Goal: Task Accomplishment & Management: Complete application form

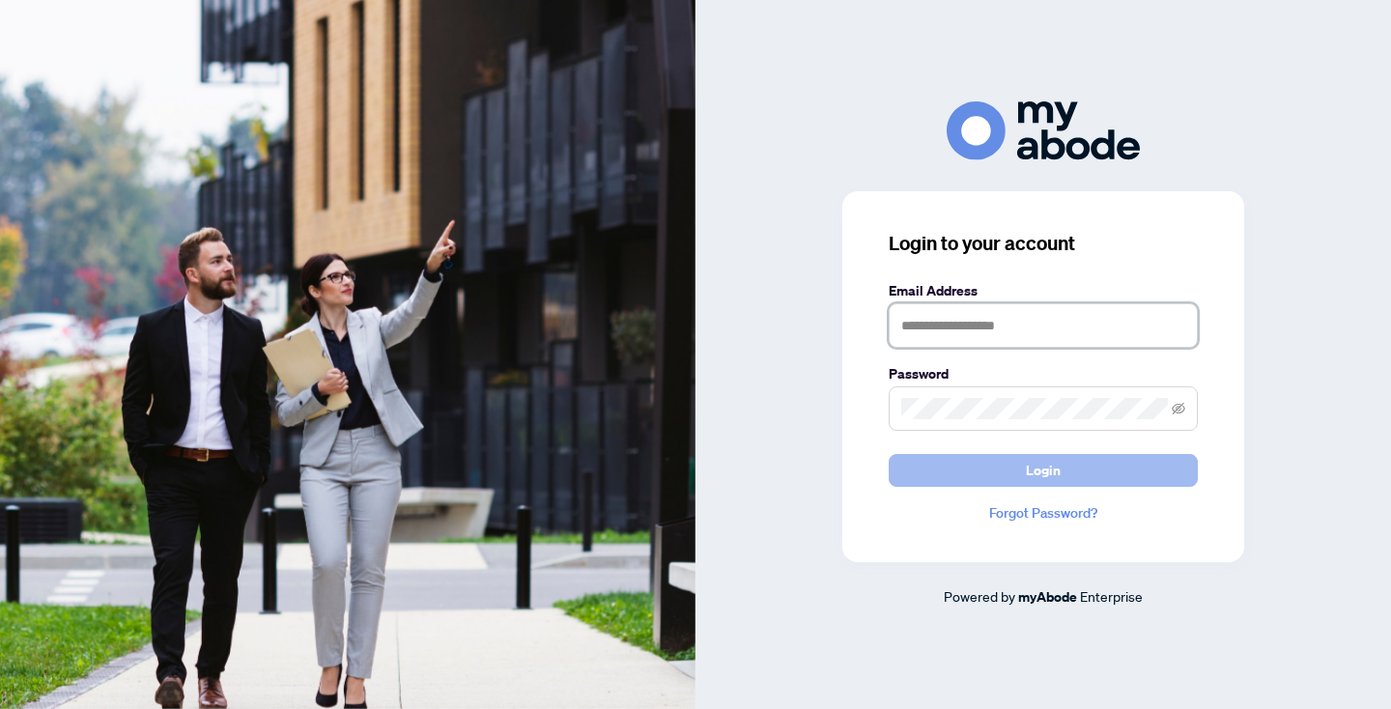
type input "**********"
click at [1074, 469] on button "Login" at bounding box center [1043, 470] width 309 height 33
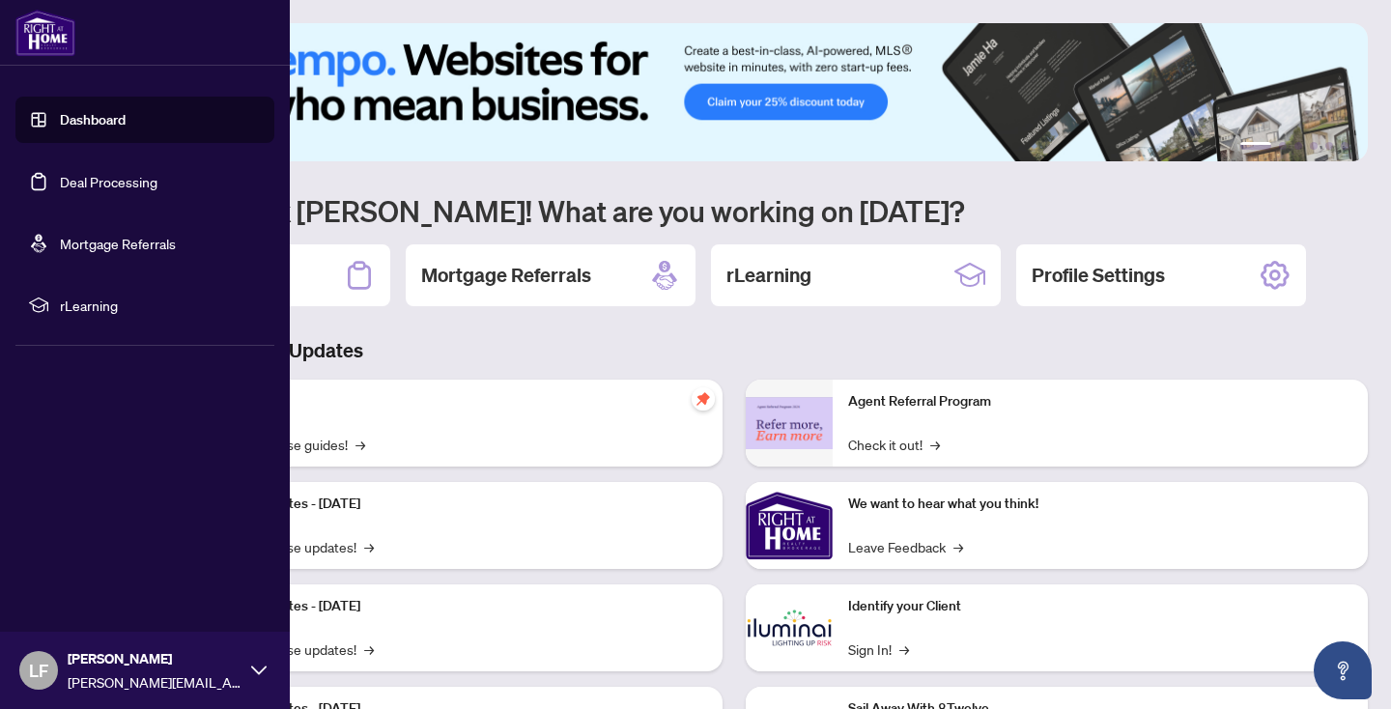
click at [119, 177] on link "Deal Processing" at bounding box center [109, 181] width 98 height 17
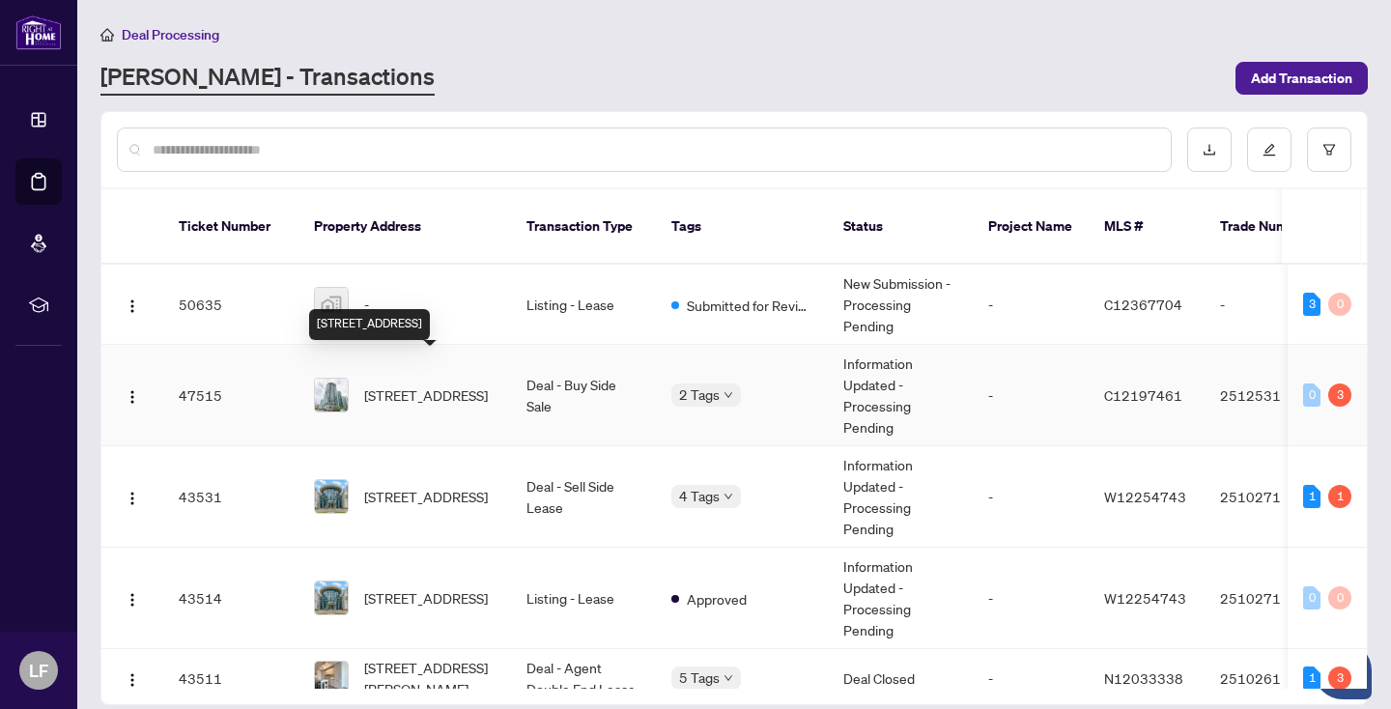
click at [438, 384] on span "3602-361 Front St, Toronto, Ontario M5V 3R5, Canada" at bounding box center [426, 394] width 124 height 21
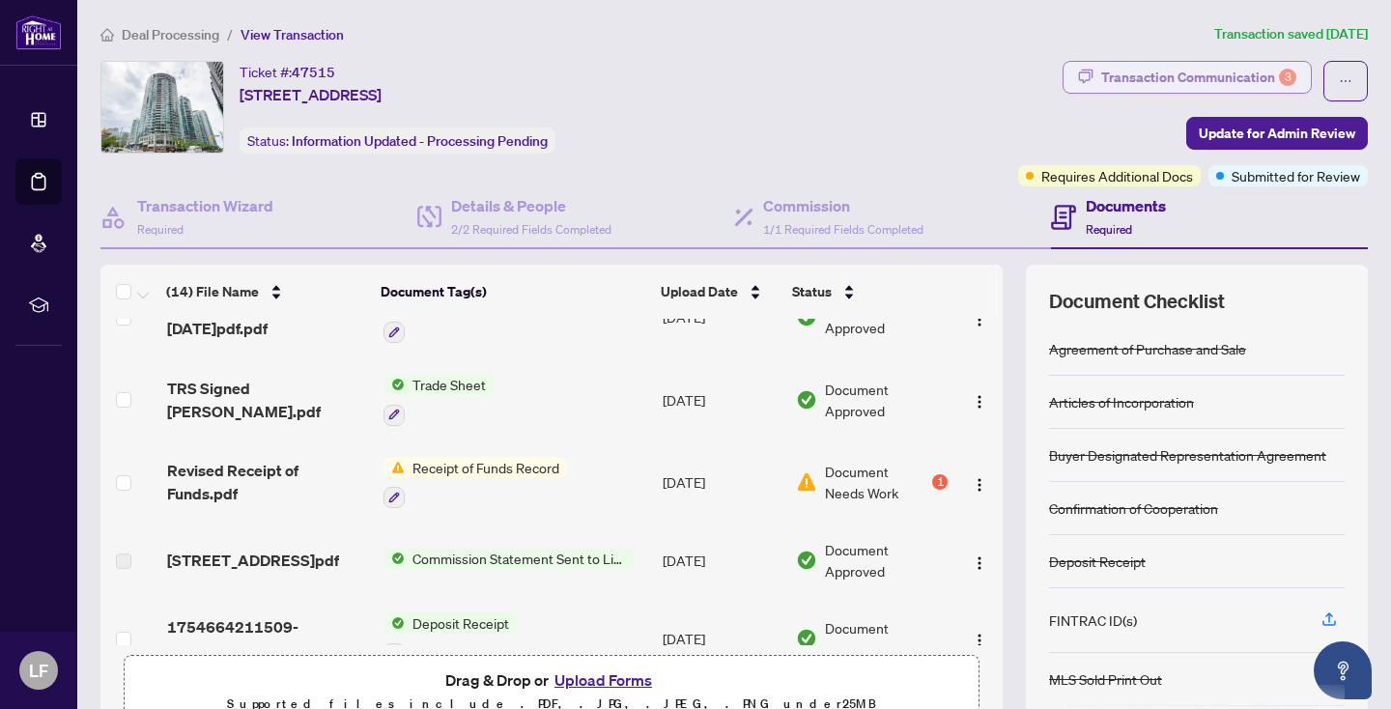
click at [1205, 74] on div "Transaction Communication 3" at bounding box center [1198, 77] width 195 height 31
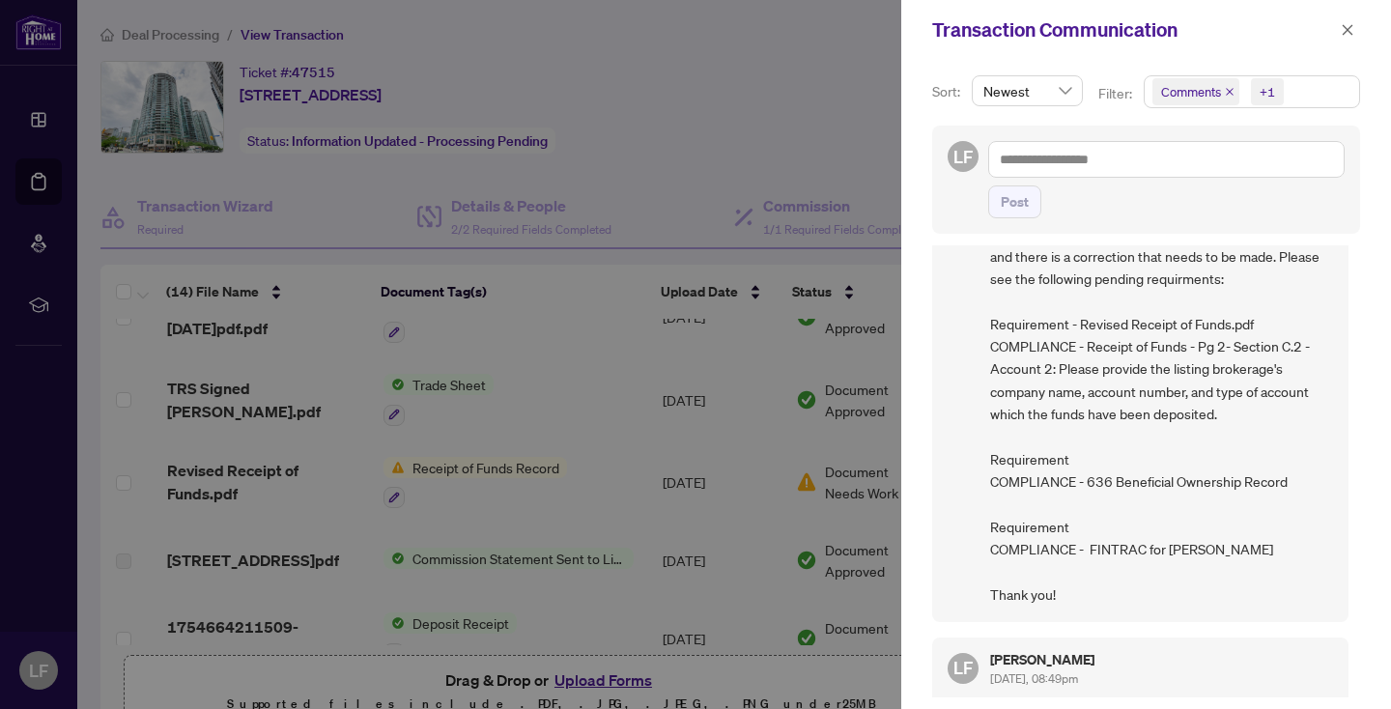
scroll to position [143, 0]
click at [807, 59] on div at bounding box center [695, 354] width 1391 height 709
click at [1348, 29] on icon "close" at bounding box center [1348, 29] width 11 height 11
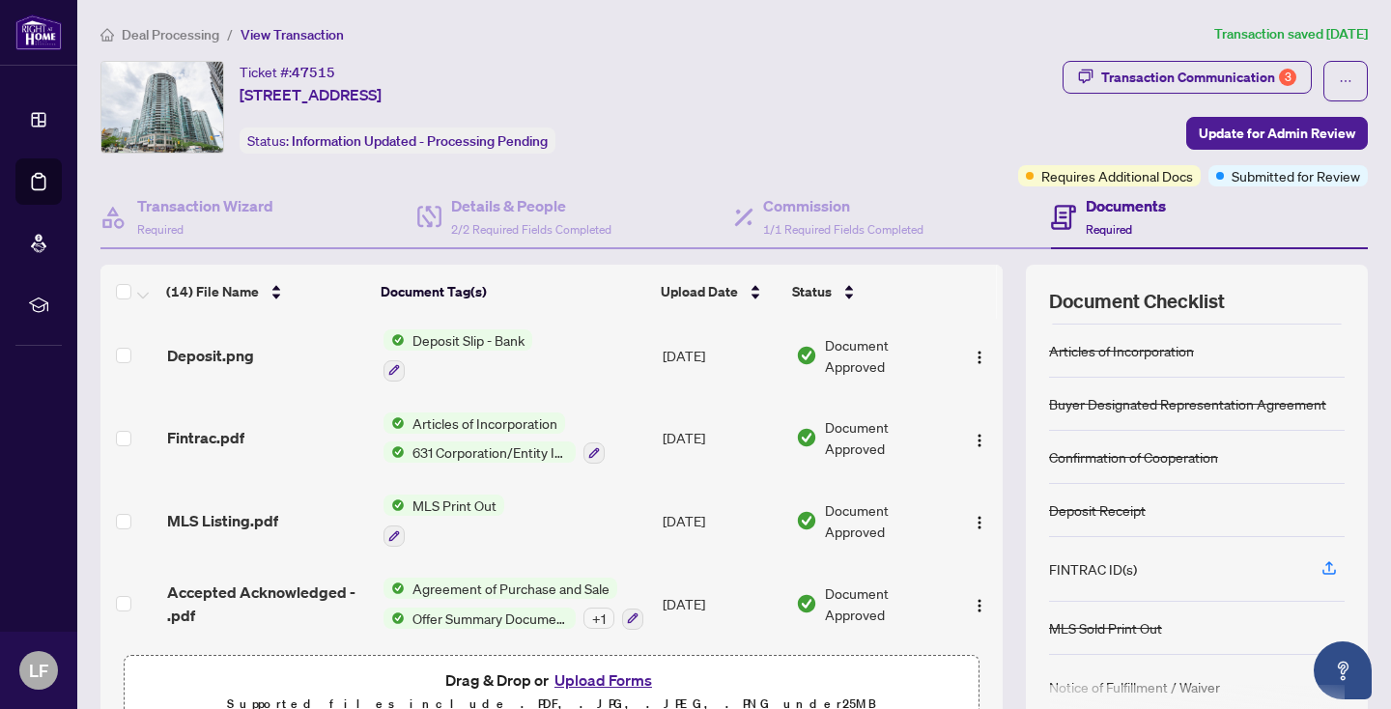
scroll to position [0, 0]
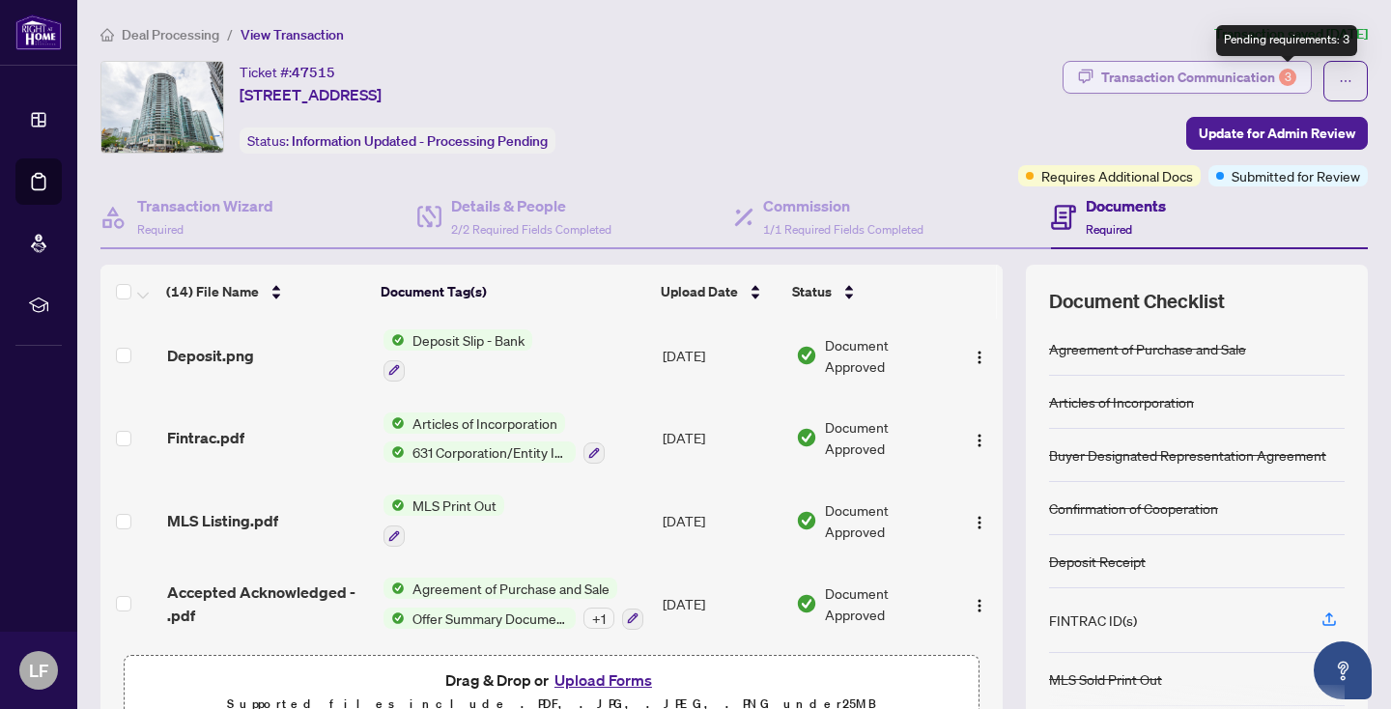
click at [1284, 71] on div "3" at bounding box center [1287, 77] width 17 height 17
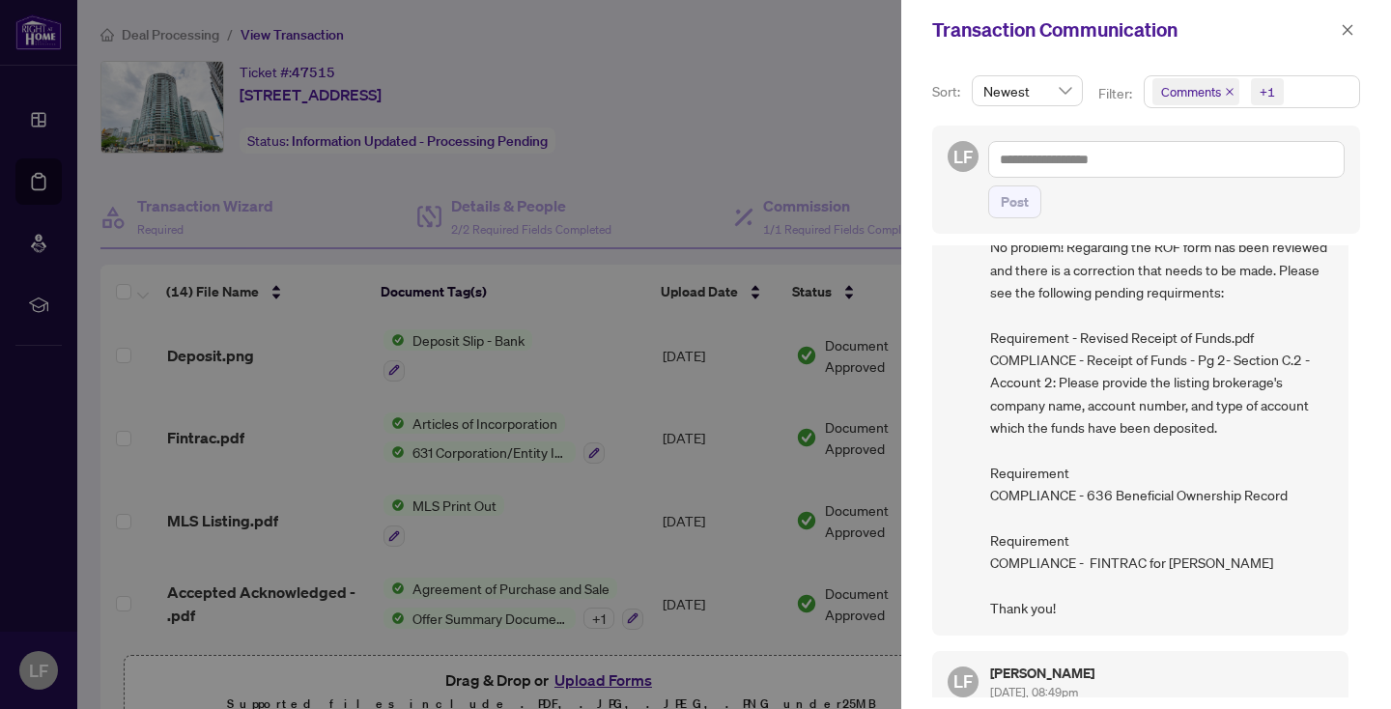
scroll to position [127, 0]
click at [1351, 27] on icon "close" at bounding box center [1348, 29] width 11 height 11
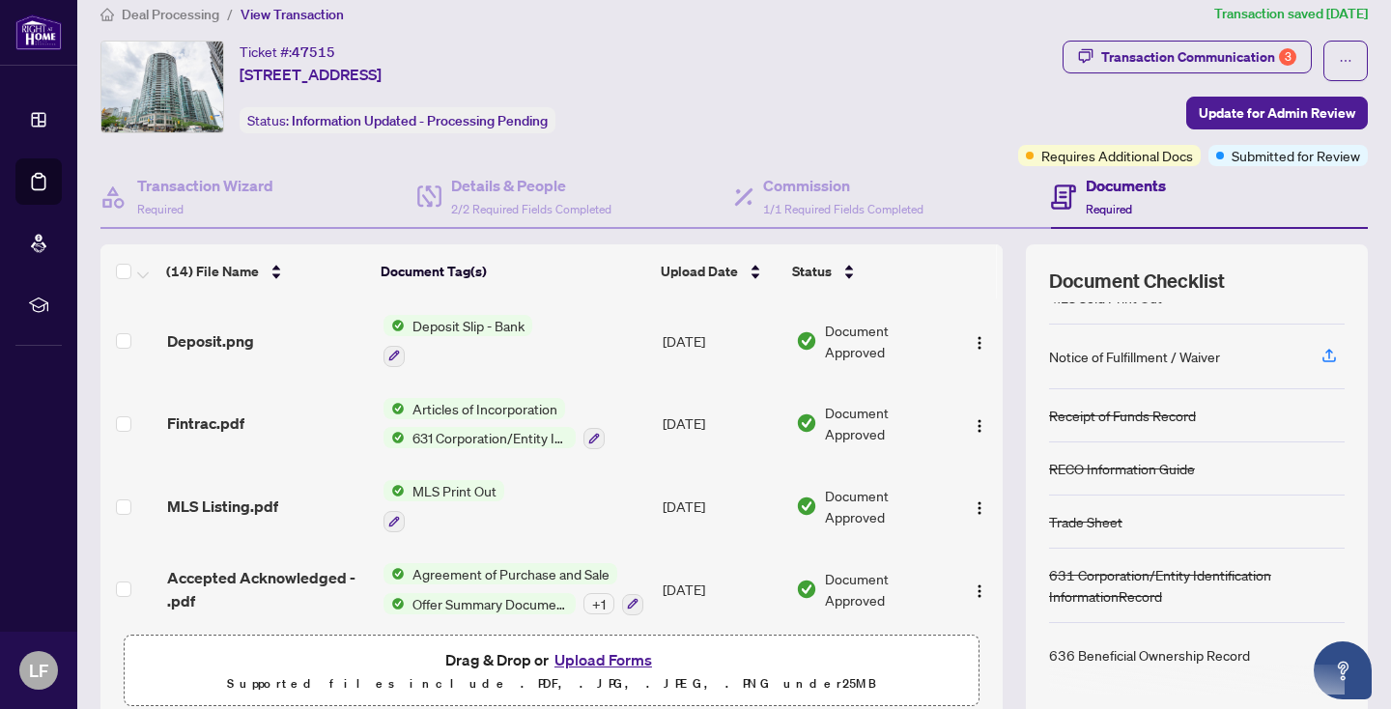
scroll to position [0, 0]
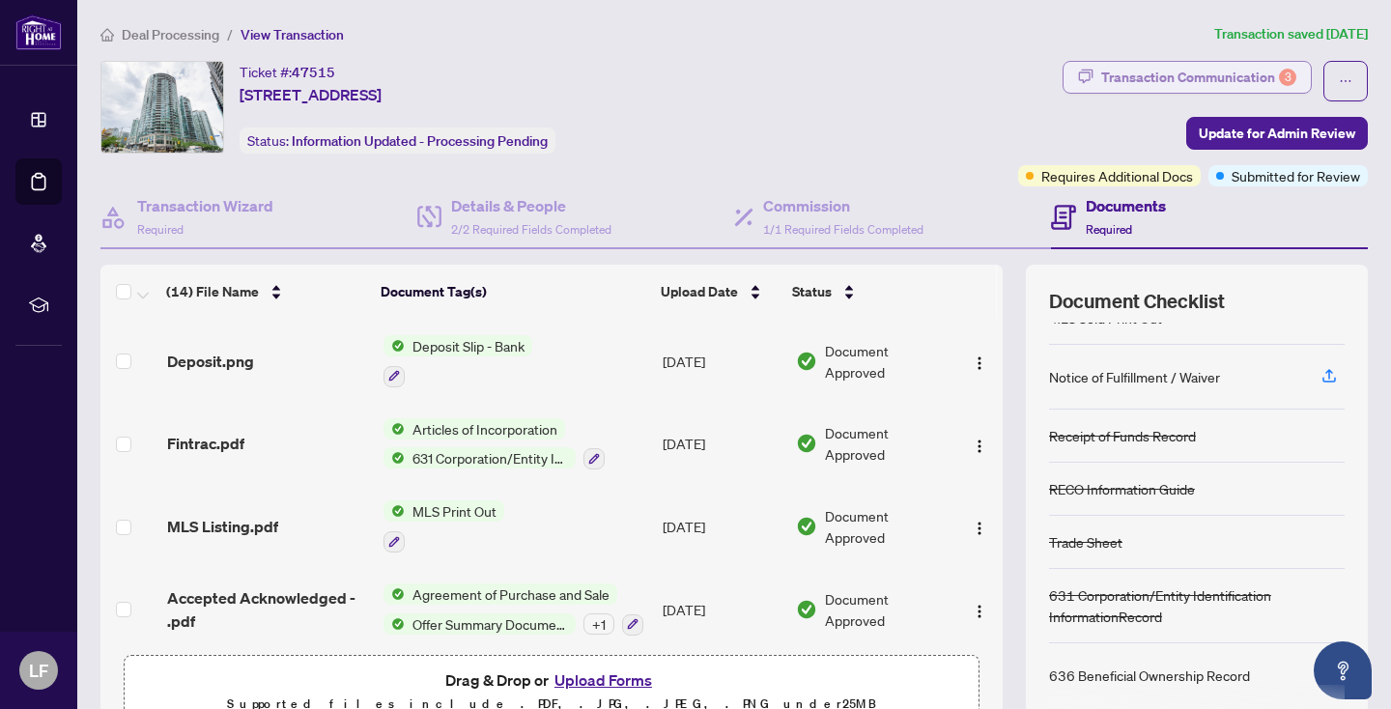
click at [1243, 73] on div "Transaction Communication 3" at bounding box center [1198, 77] width 195 height 31
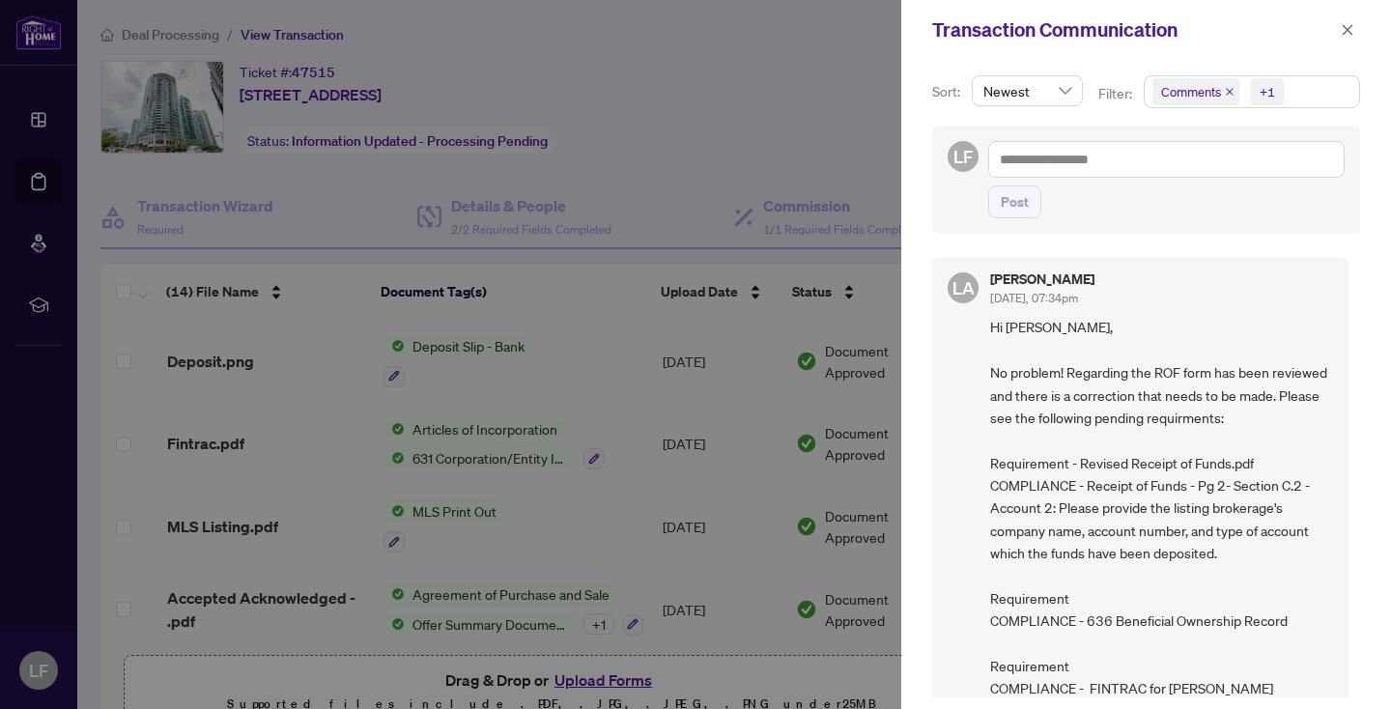
click at [781, 58] on div at bounding box center [695, 354] width 1391 height 709
click at [1344, 24] on icon "close" at bounding box center [1348, 30] width 14 height 14
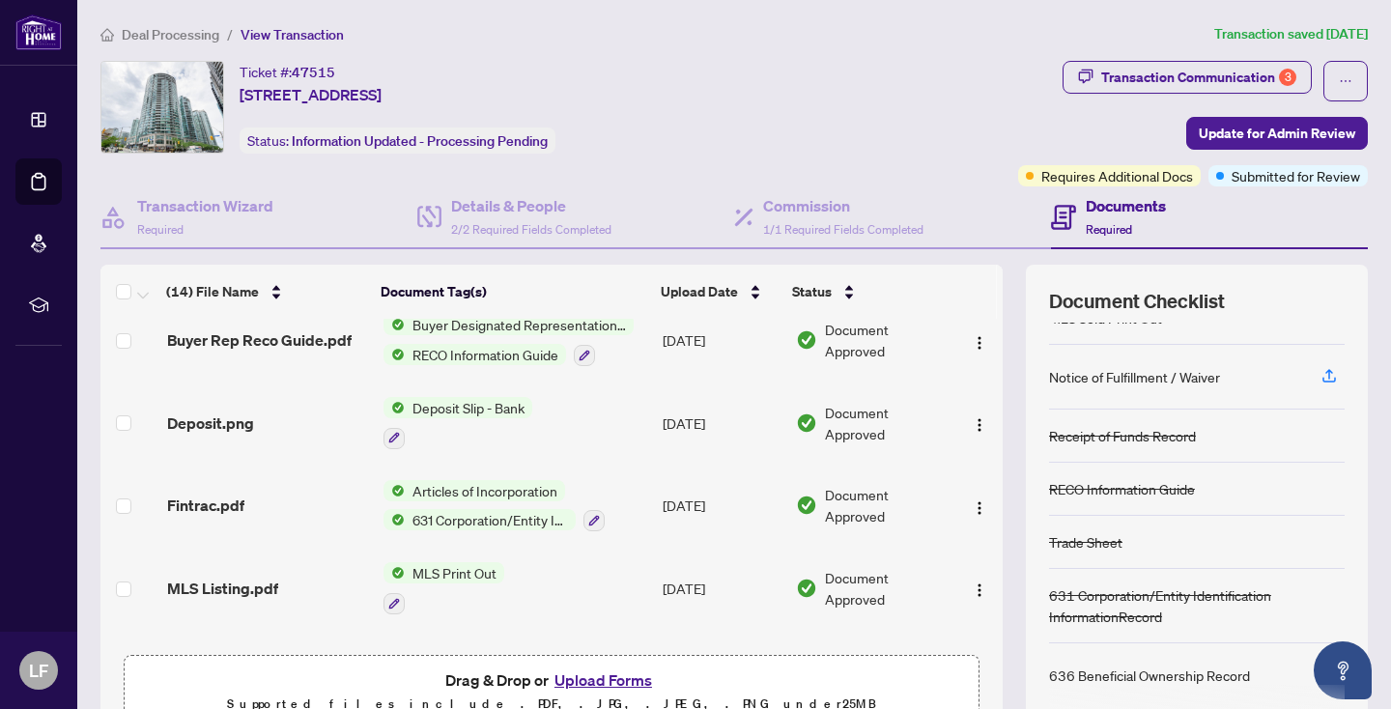
scroll to position [828, 0]
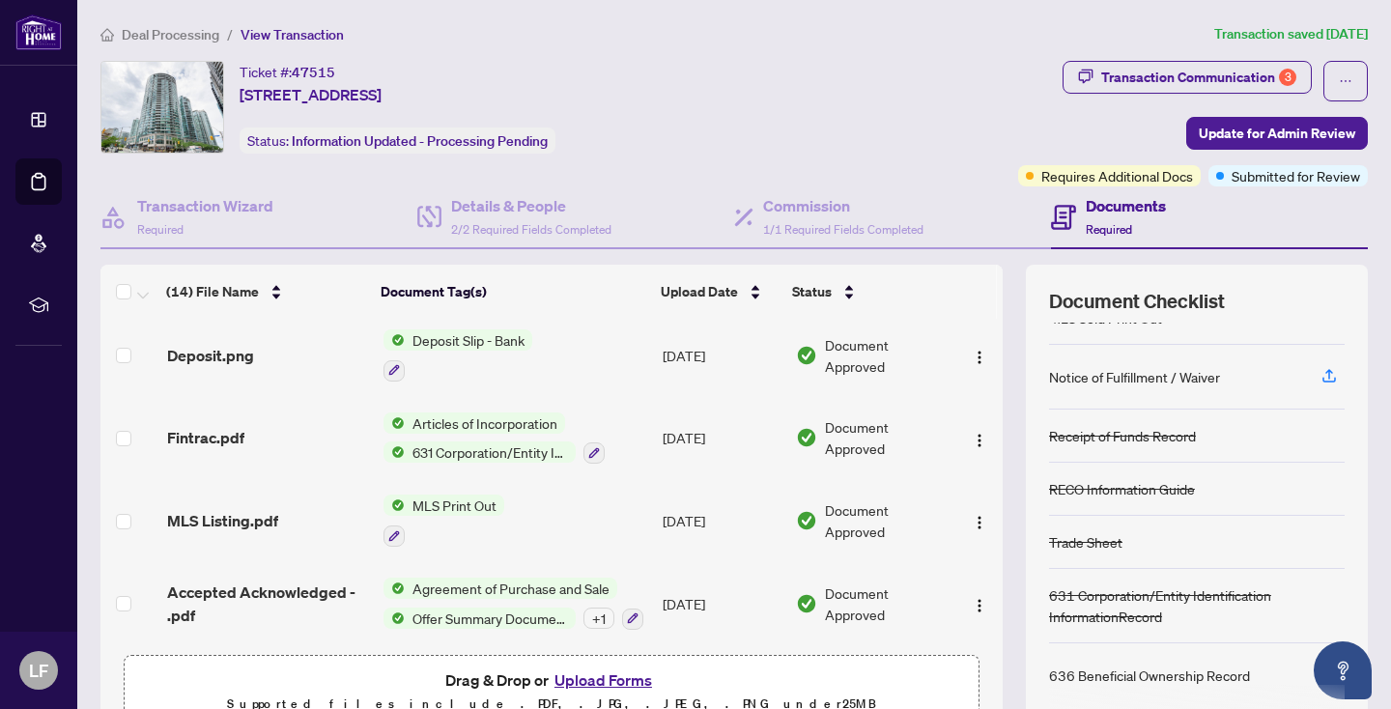
click at [616, 677] on button "Upload Forms" at bounding box center [603, 679] width 109 height 25
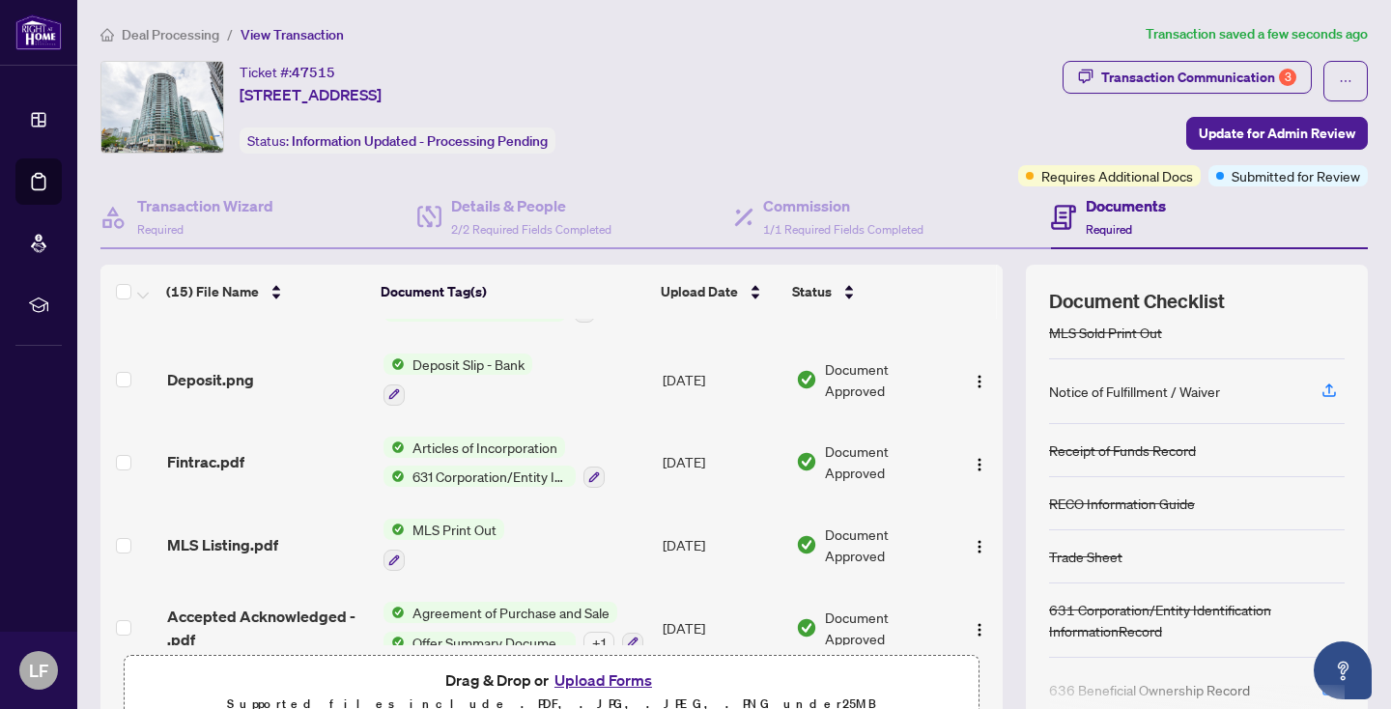
scroll to position [361, 0]
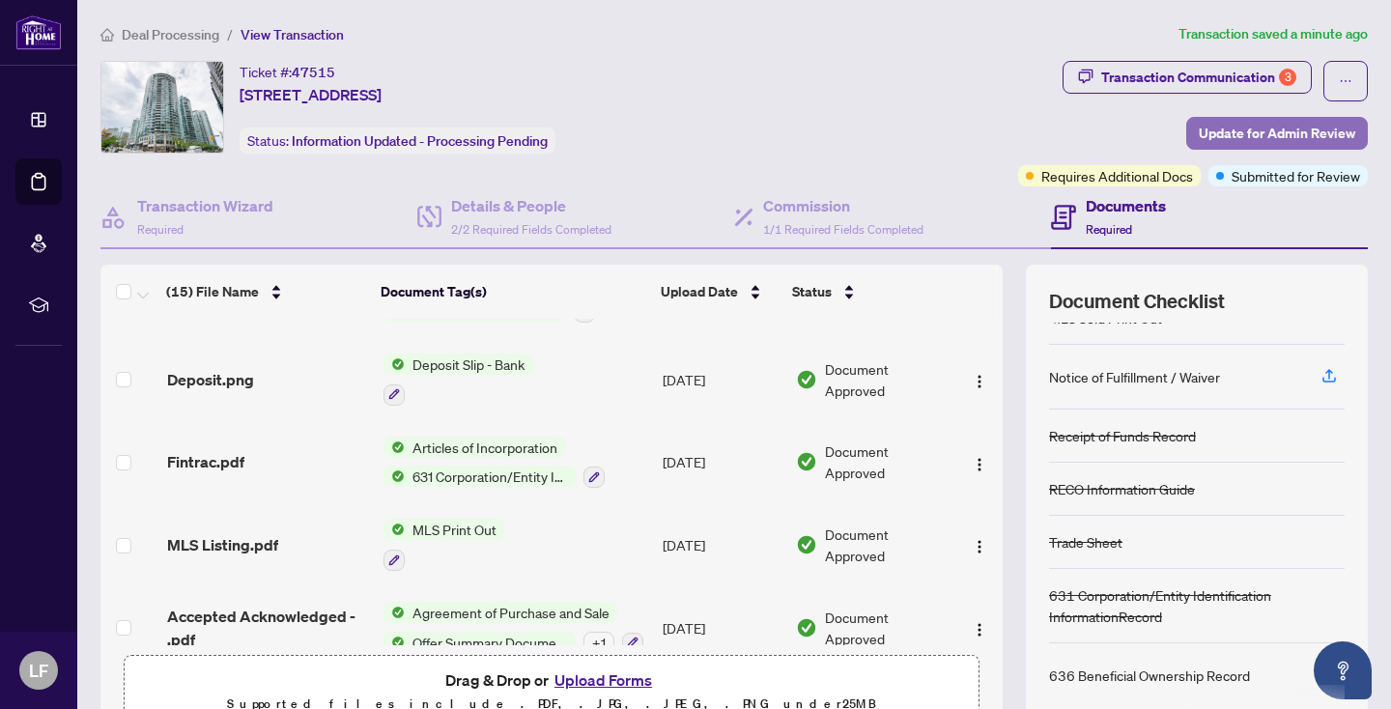
click at [1242, 130] on span "Update for Admin Review" at bounding box center [1277, 133] width 156 height 31
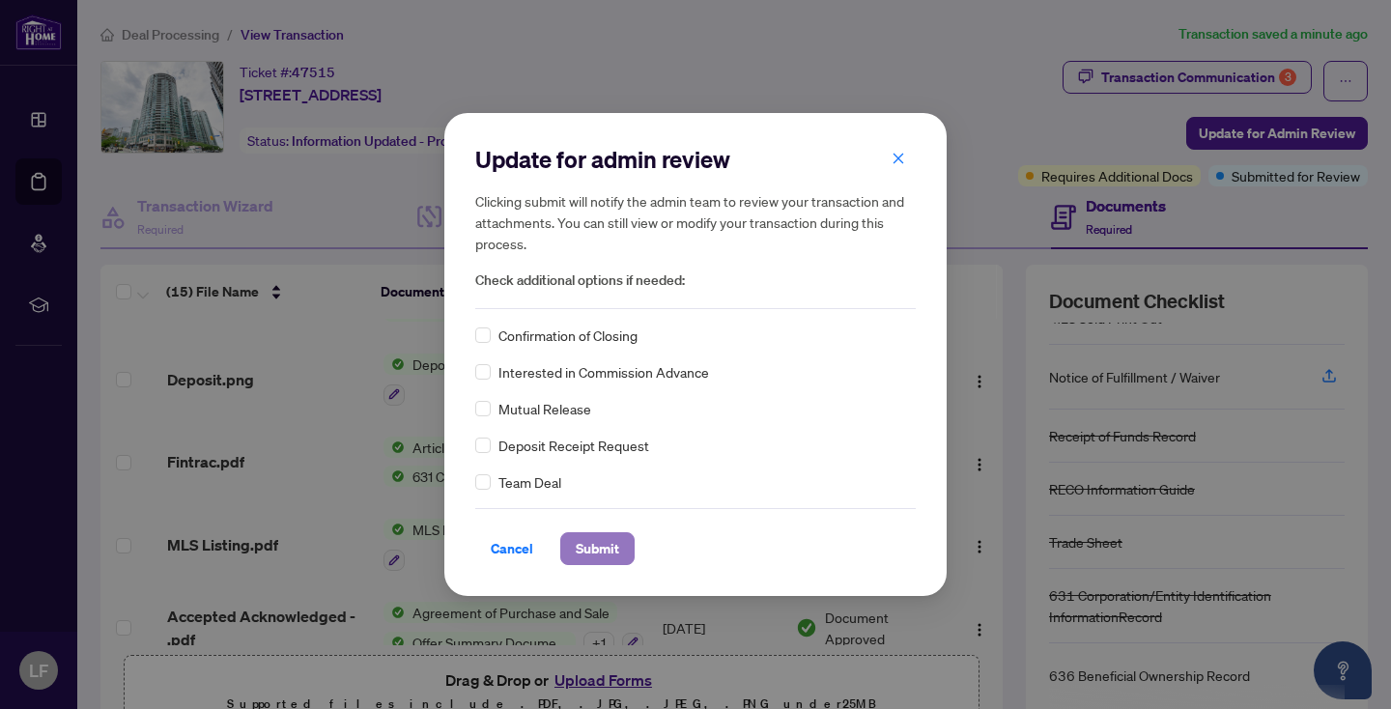
click at [584, 539] on span "Submit" at bounding box center [597, 548] width 43 height 31
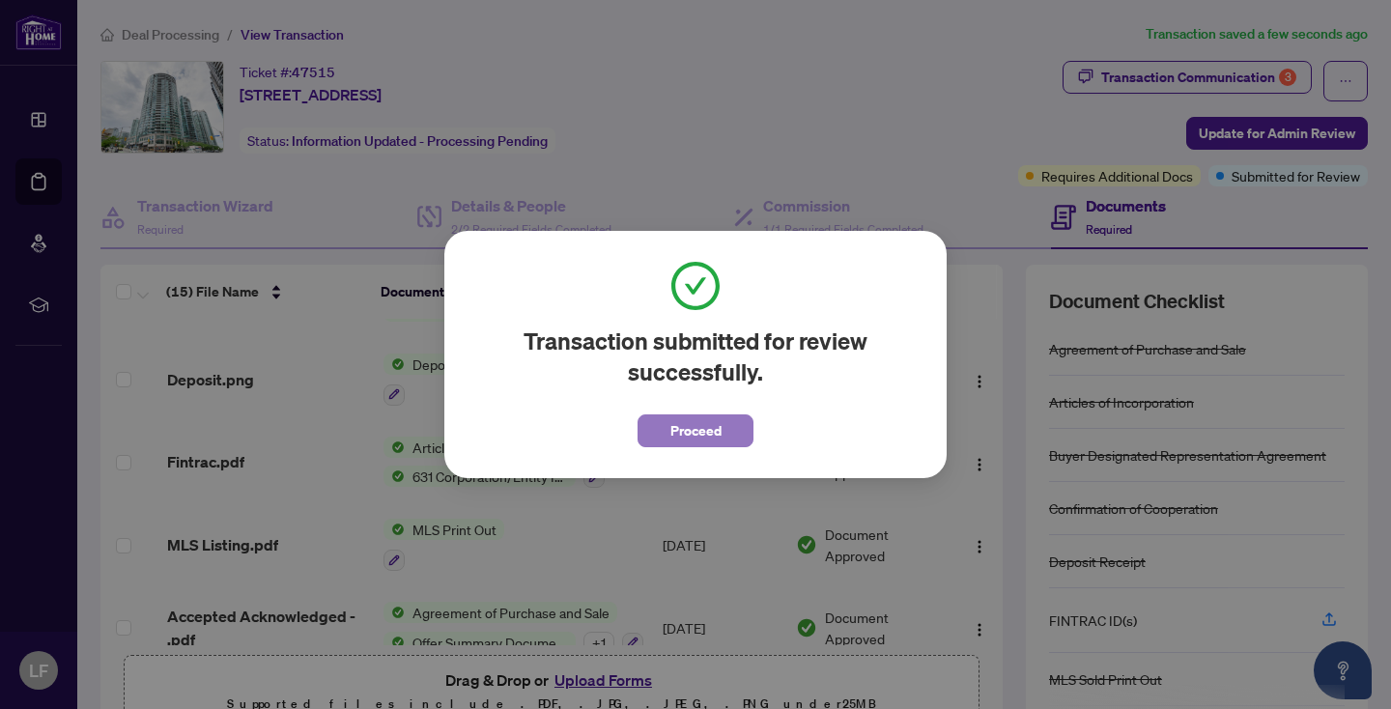
click at [705, 436] on span "Proceed" at bounding box center [695, 430] width 51 height 31
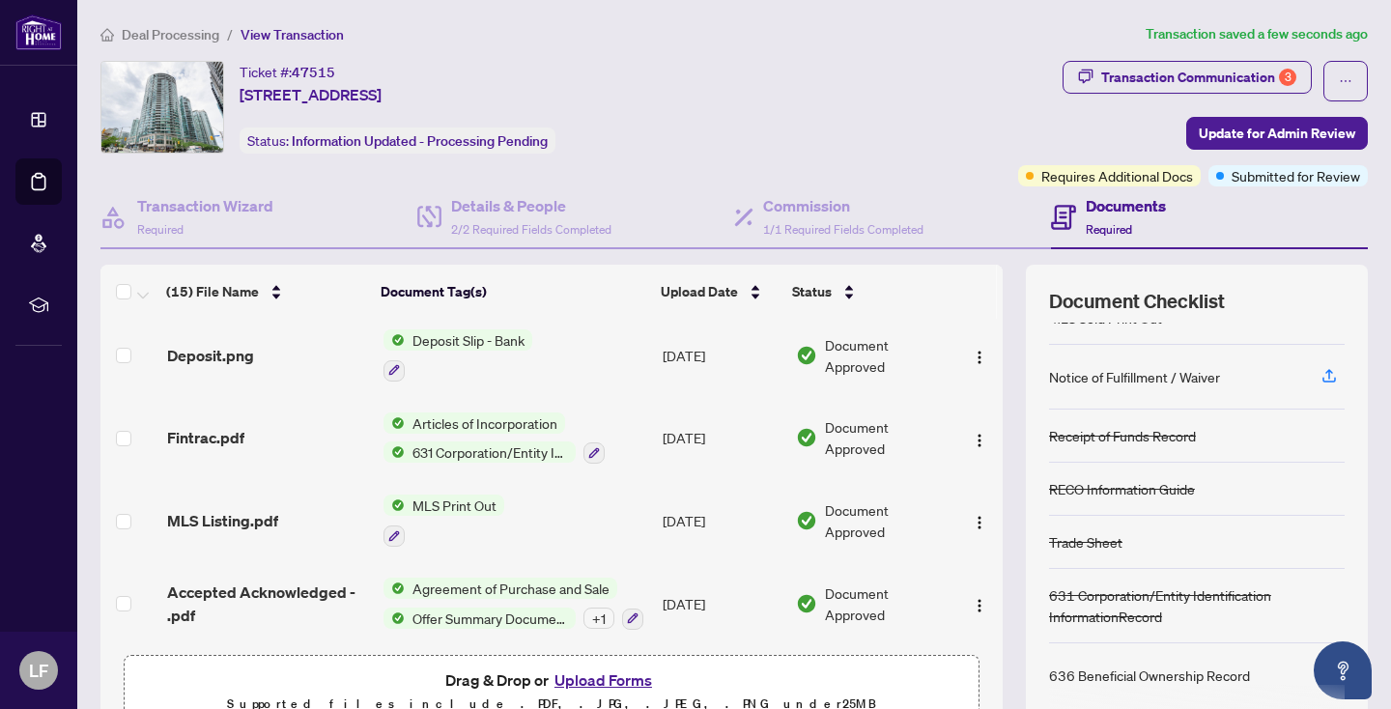
scroll to position [99, 0]
